Goal: Information Seeking & Learning: Learn about a topic

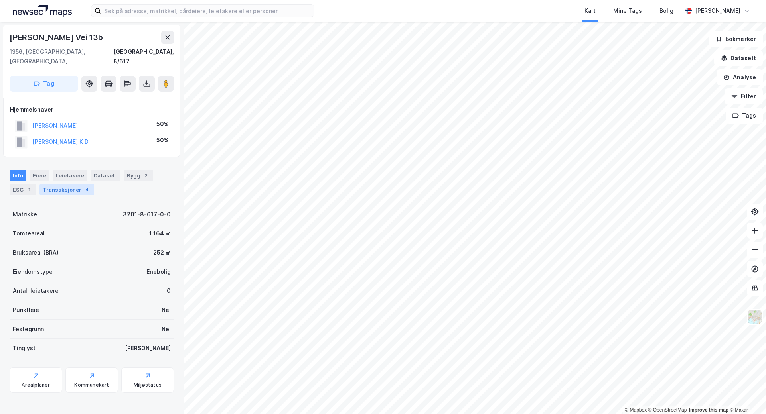
click at [80, 184] on div "Transaksjoner 4" at bounding box center [66, 189] width 55 height 11
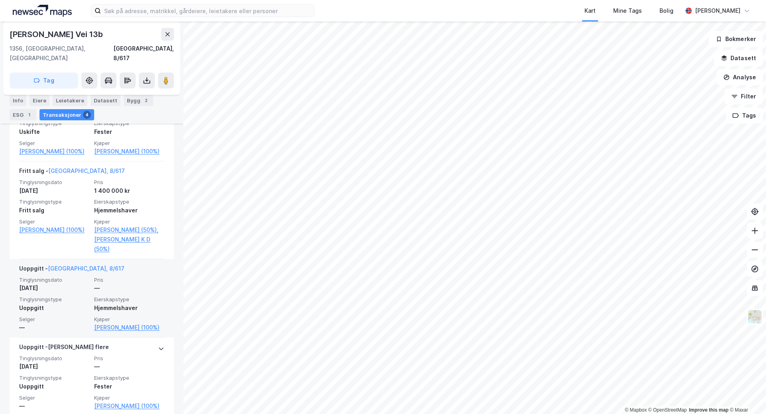
scroll to position [253, 0]
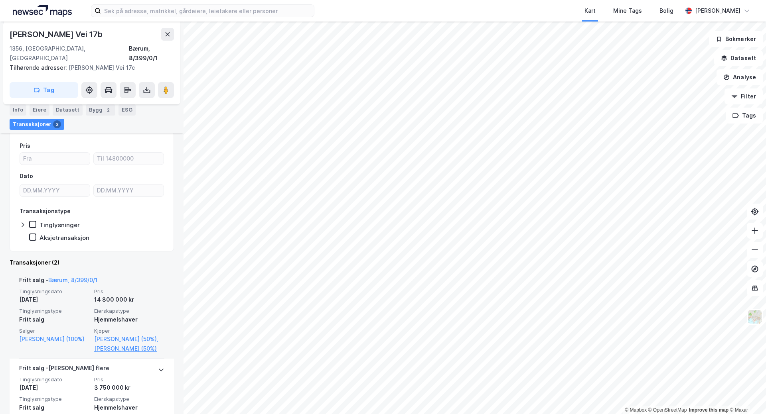
scroll to position [140, 0]
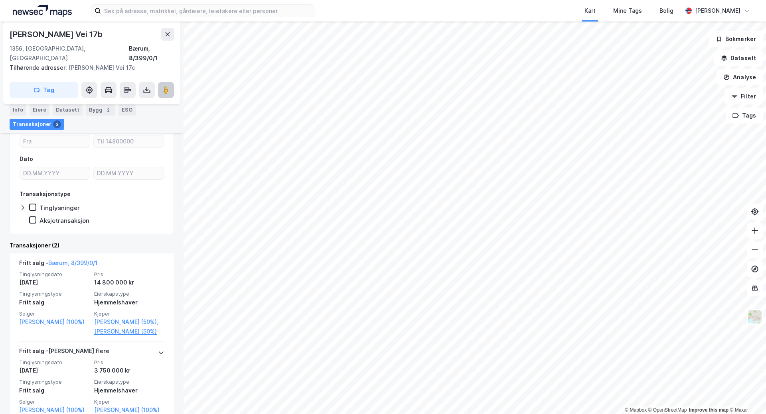
click at [163, 86] on icon at bounding box center [166, 90] width 8 height 8
click at [459, 259] on div "© Mapbox © OpenStreetMap Improve this map © Maxar Caroline Øverlands Vei 17b 13…" at bounding box center [383, 218] width 766 height 393
click at [162, 82] on button at bounding box center [166, 90] width 16 height 16
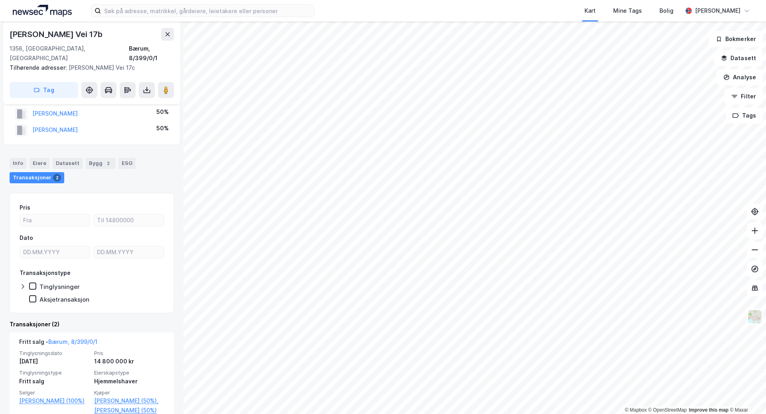
scroll to position [0, 0]
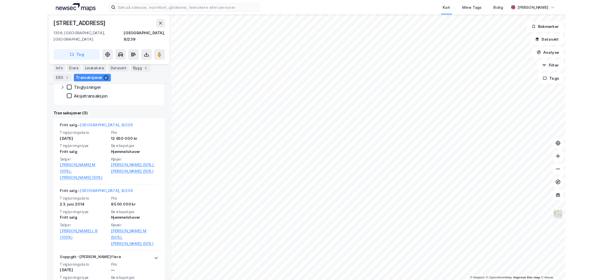
scroll to position [169, 0]
